Goal: Information Seeking & Learning: Learn about a topic

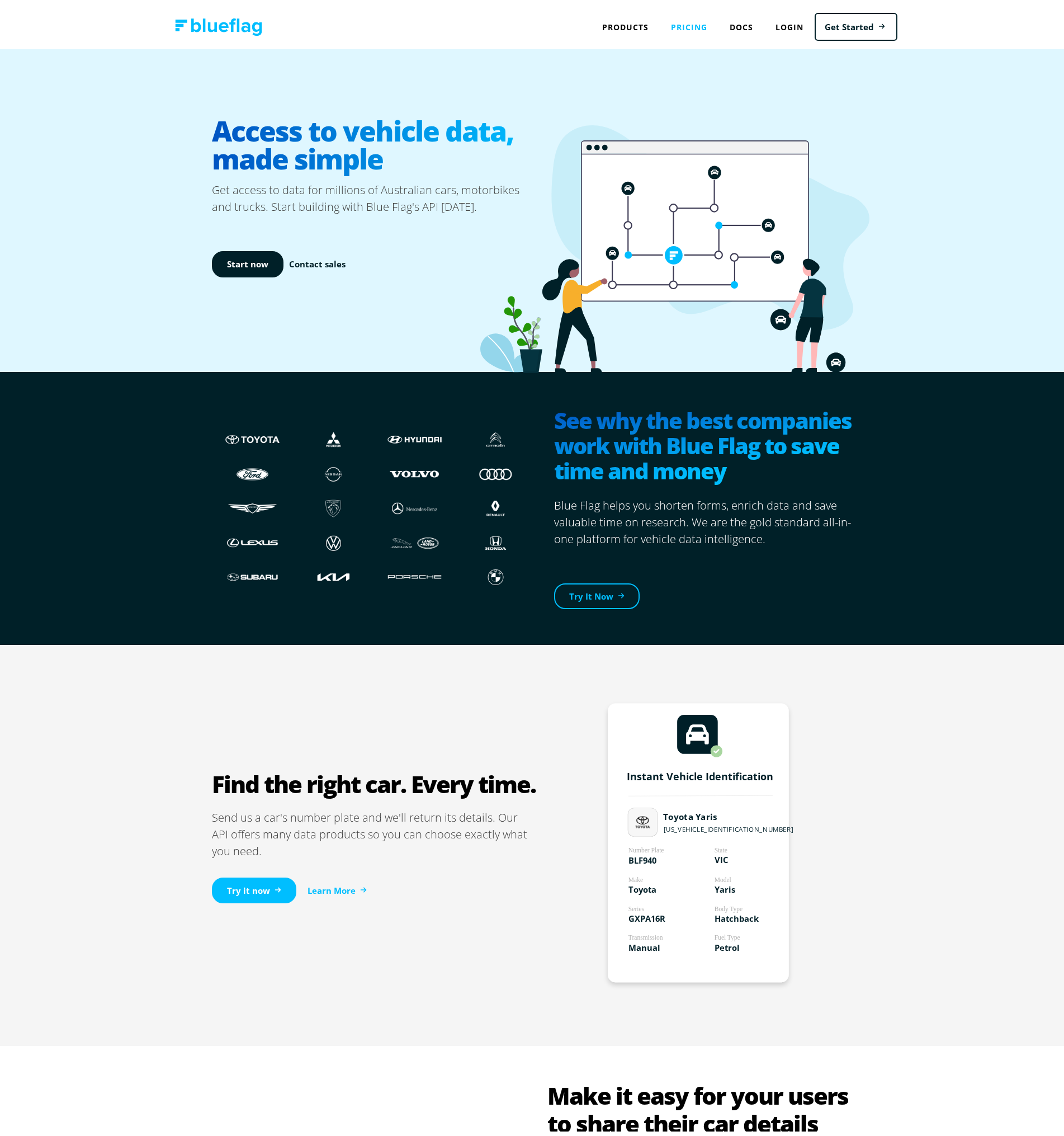
click at [699, 23] on link "Pricing" at bounding box center [689, 22] width 59 height 23
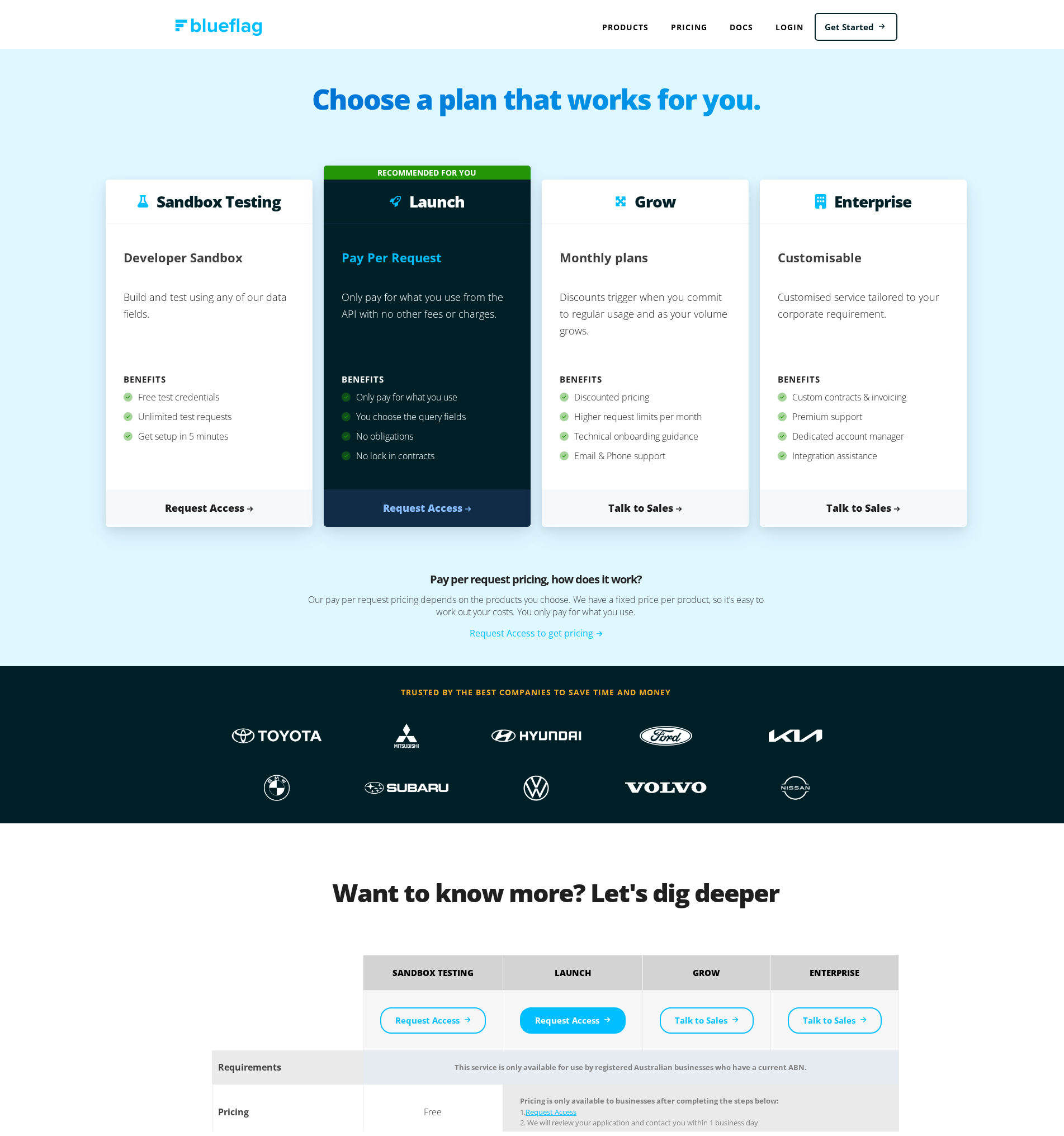
click at [227, 24] on img at bounding box center [218, 22] width 87 height 18
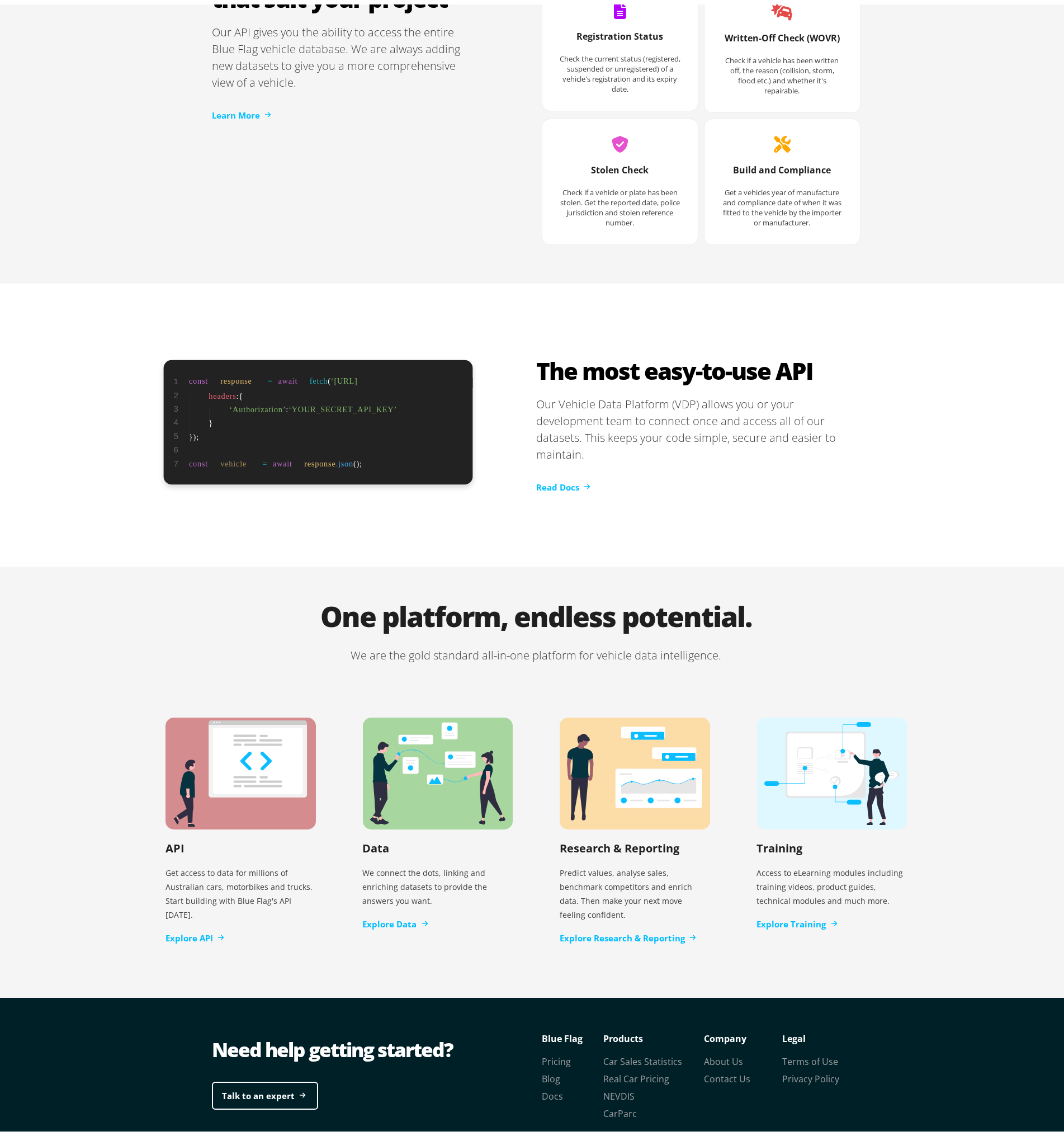
scroll to position [1662, 0]
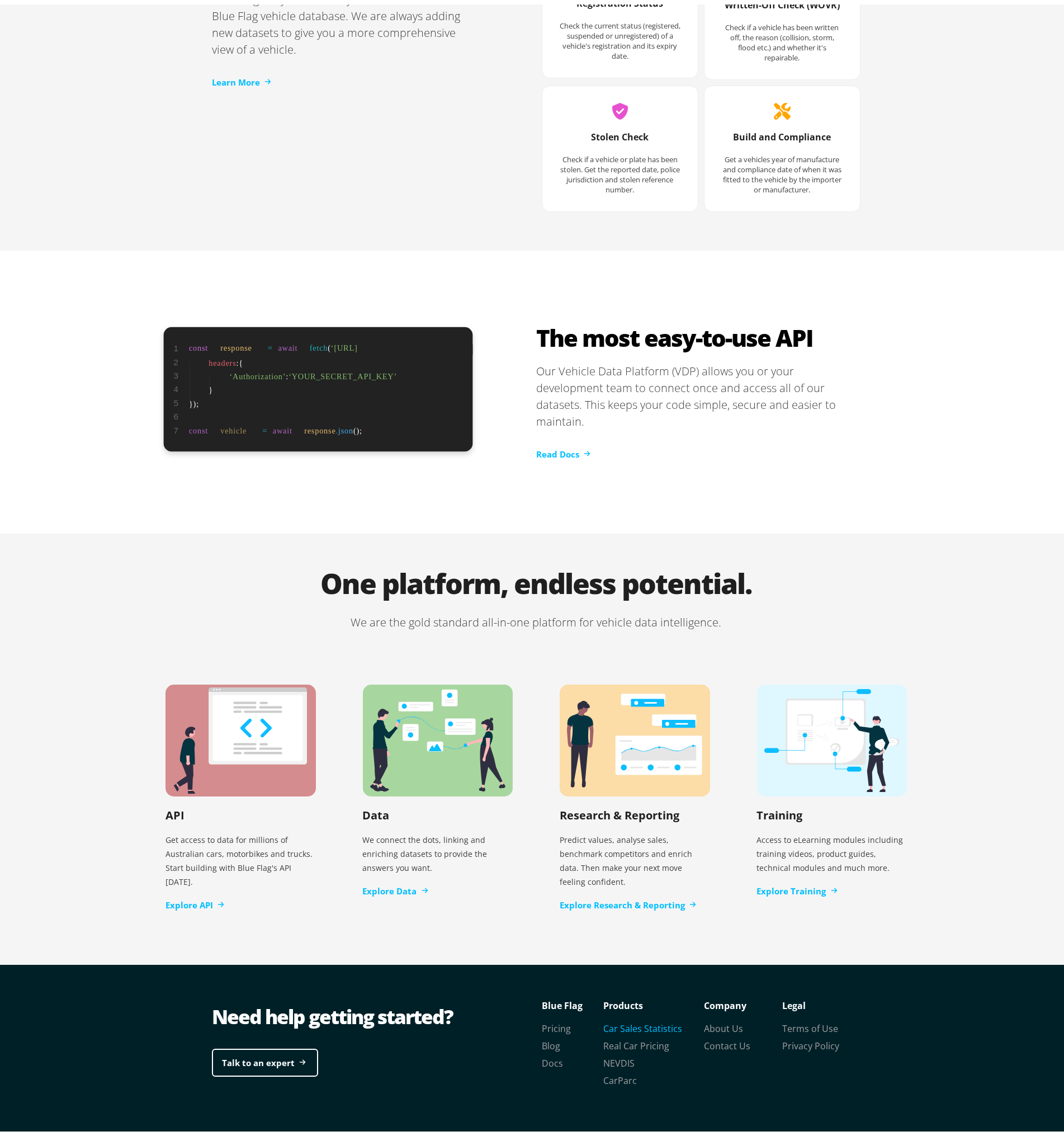
click at [629, 1018] on link "Car Sales Statistics" at bounding box center [643, 1024] width 79 height 12
